Goal: Information Seeking & Learning: Learn about a topic

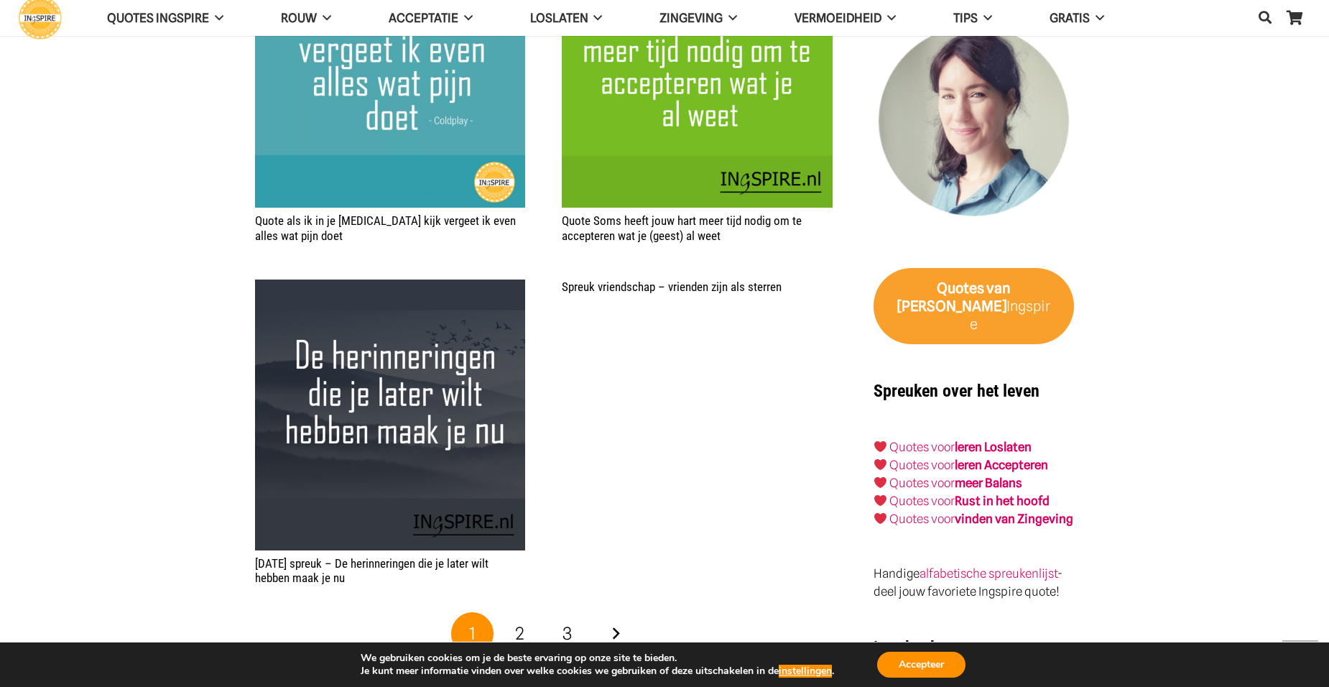
scroll to position [2155, 0]
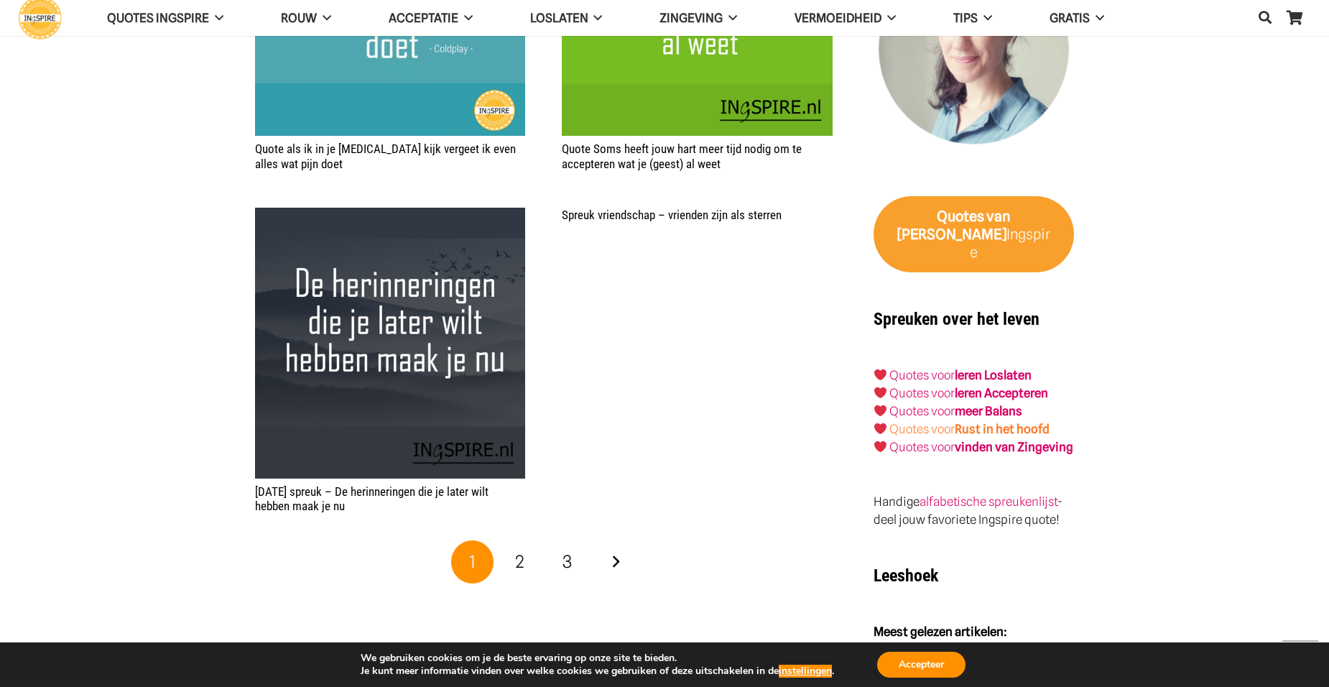
click at [956, 422] on link "Quotes voor Rust in het hoofd" at bounding box center [969, 429] width 160 height 14
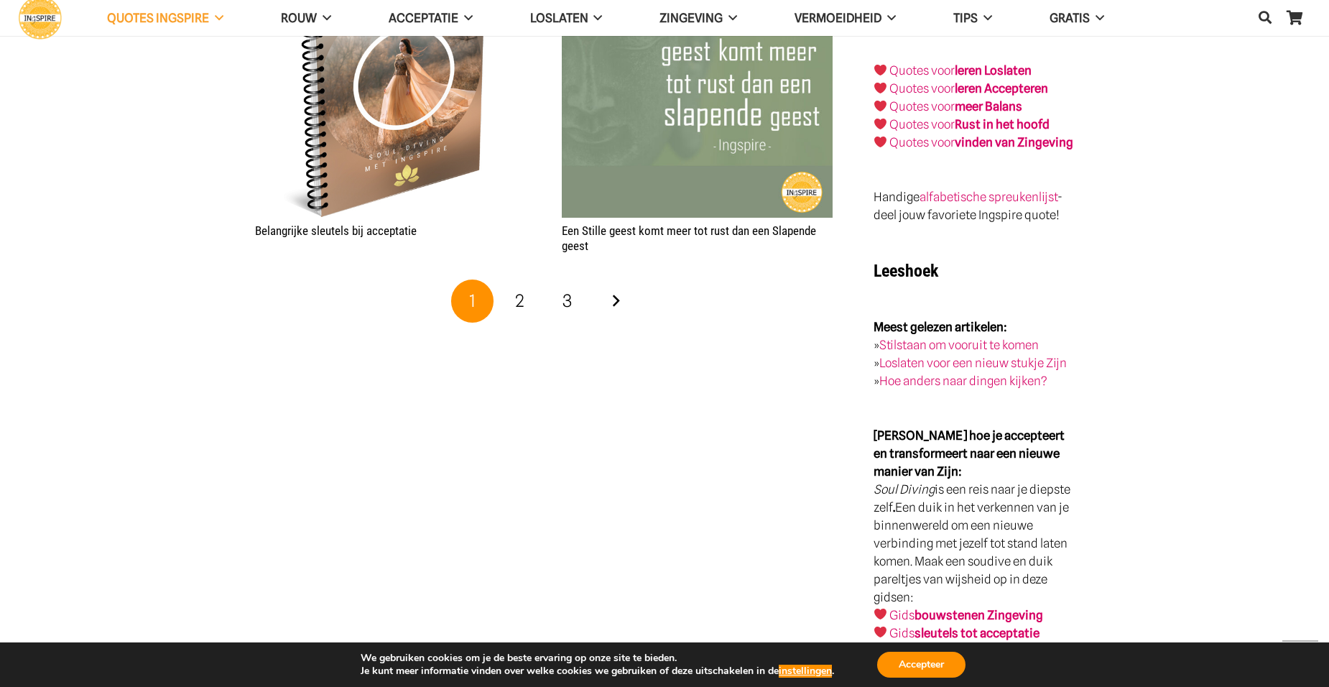
scroll to position [2514, 0]
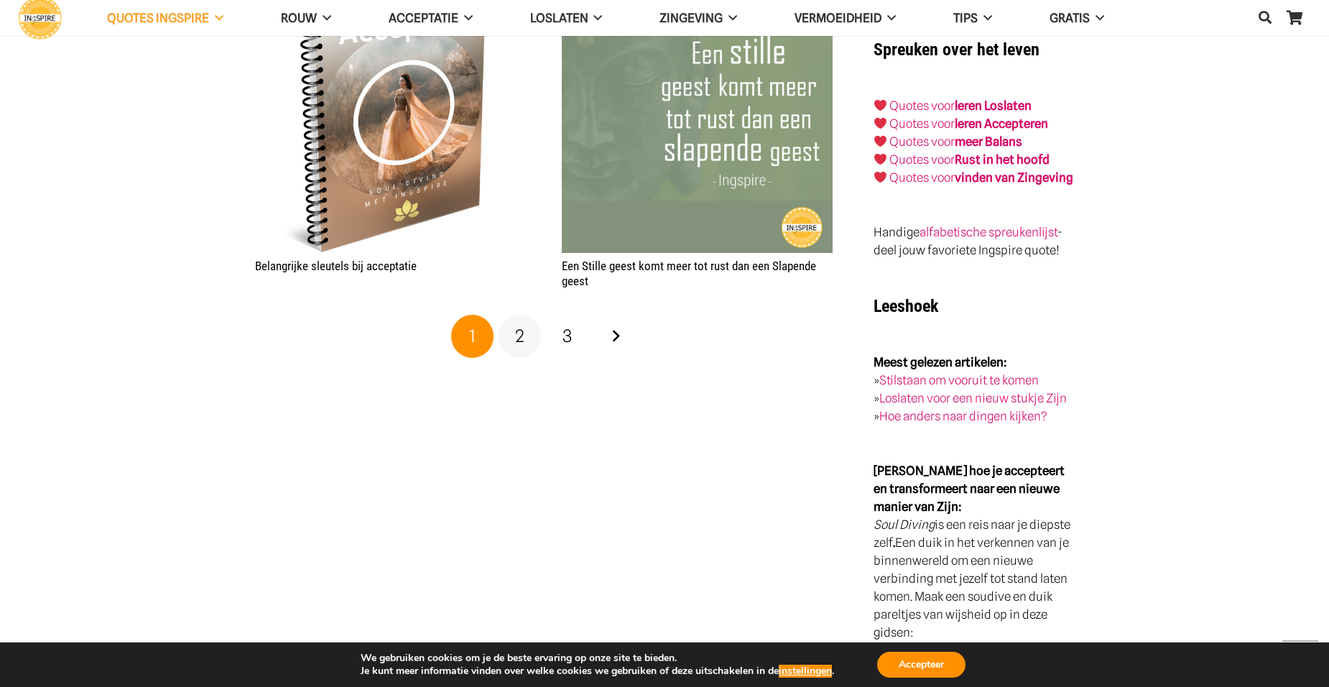
click at [524, 342] on span "2" at bounding box center [519, 335] width 9 height 21
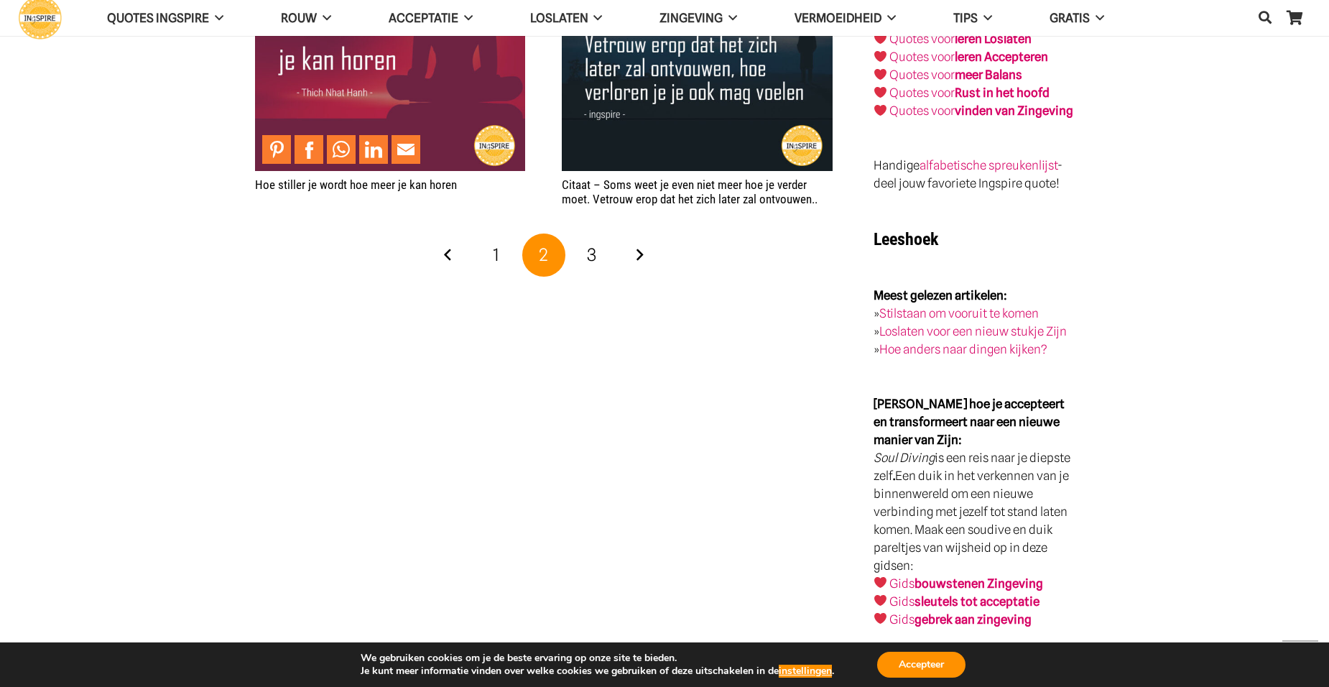
scroll to position [2586, 0]
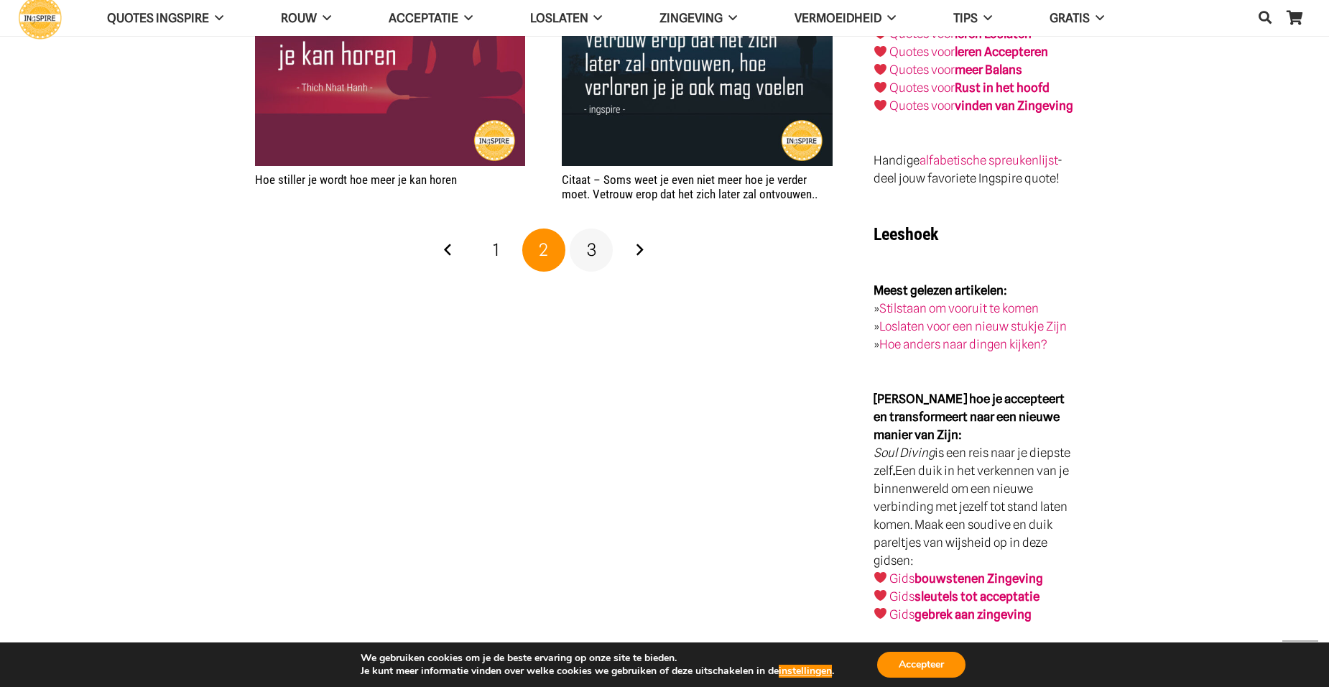
click at [599, 251] on link "3" at bounding box center [591, 249] width 43 height 43
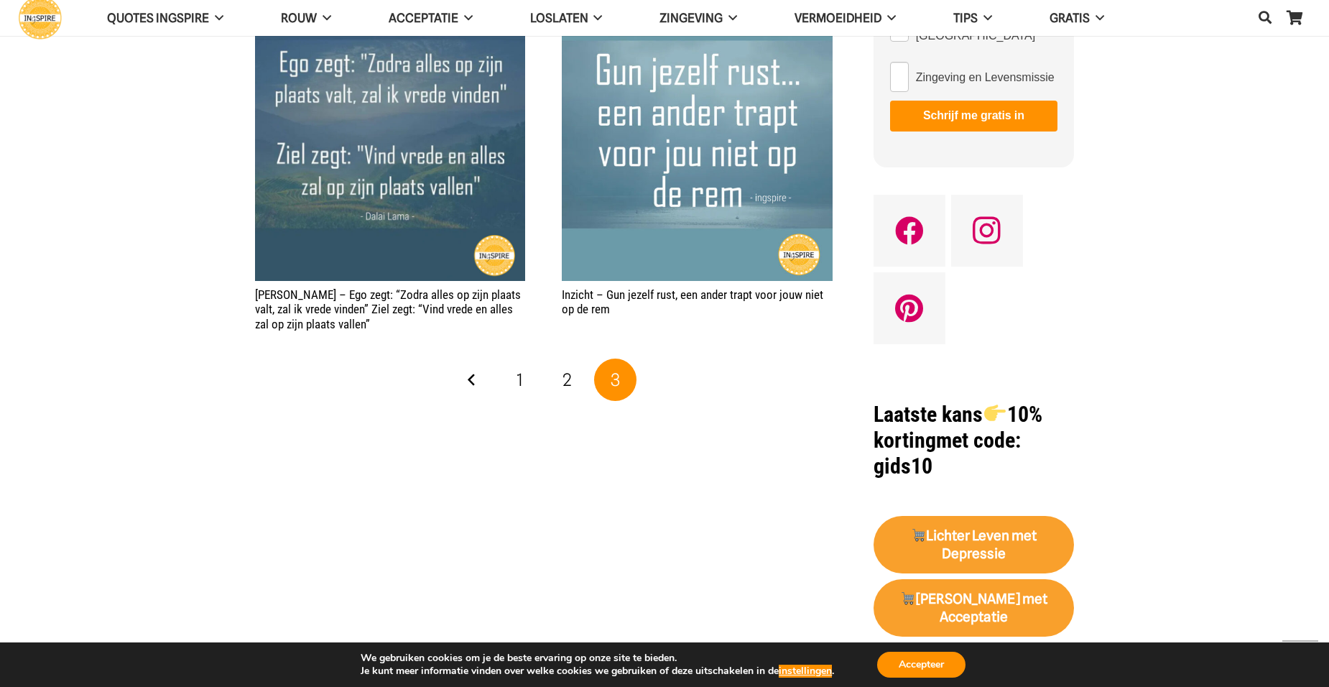
scroll to position [862, 0]
